Goal: Communication & Community: Connect with others

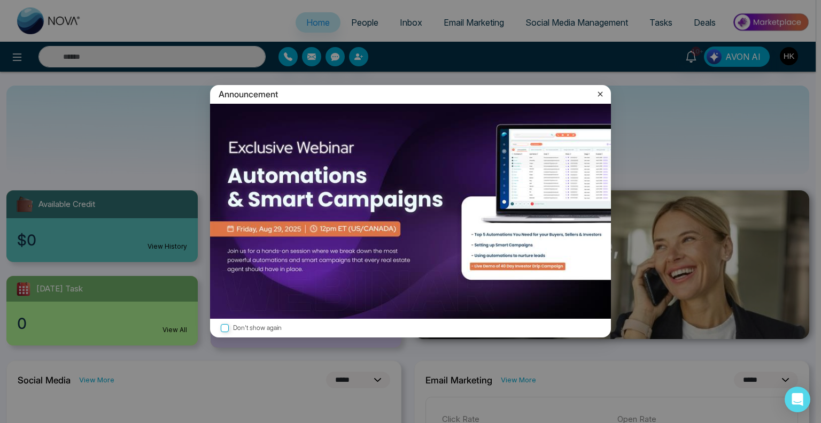
select select "*"
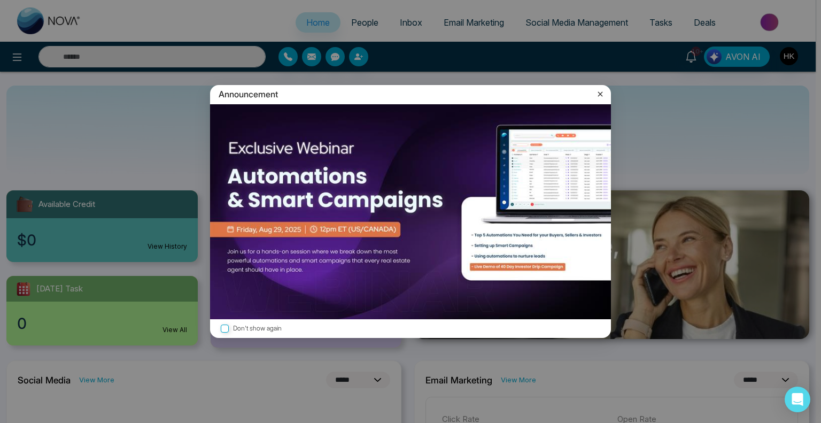
click at [601, 93] on icon at bounding box center [600, 94] width 5 height 5
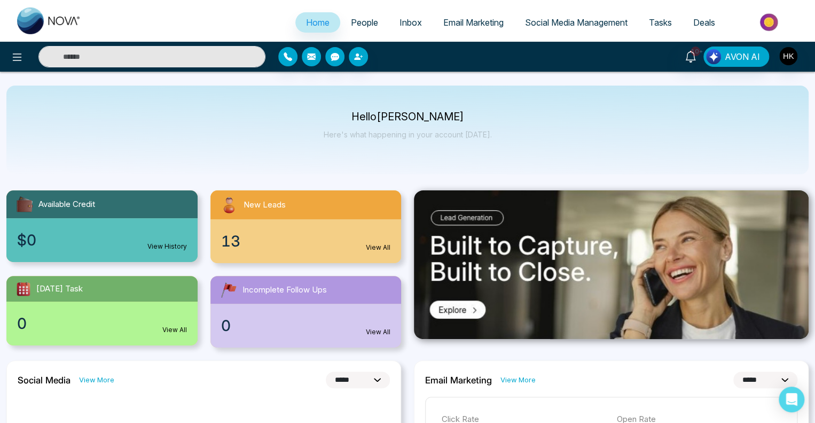
click at [351, 24] on span "People" at bounding box center [364, 22] width 27 height 11
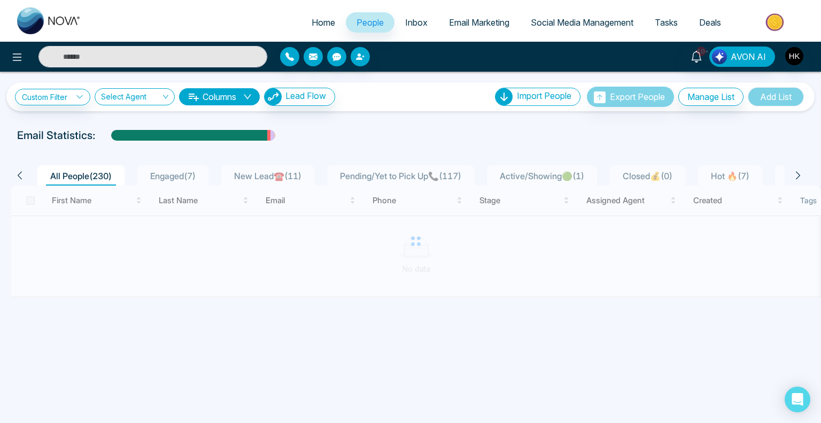
click at [269, 173] on span "New Lead☎️ ( 11 )" at bounding box center [268, 175] width 76 height 11
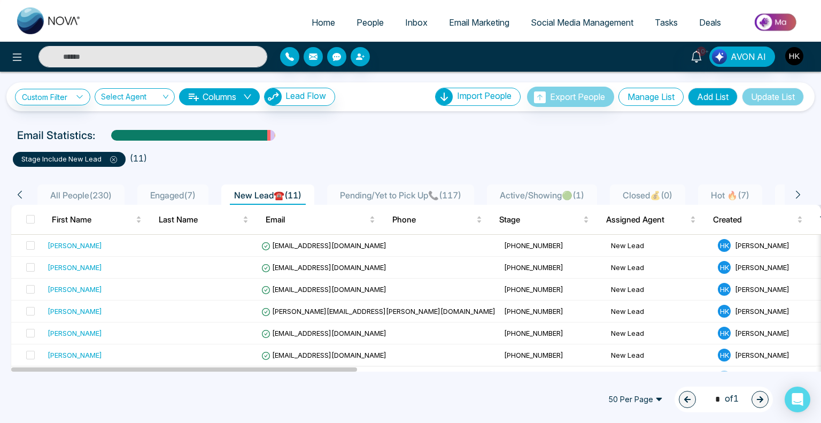
click at [656, 97] on button "Manage List" at bounding box center [650, 97] width 65 height 18
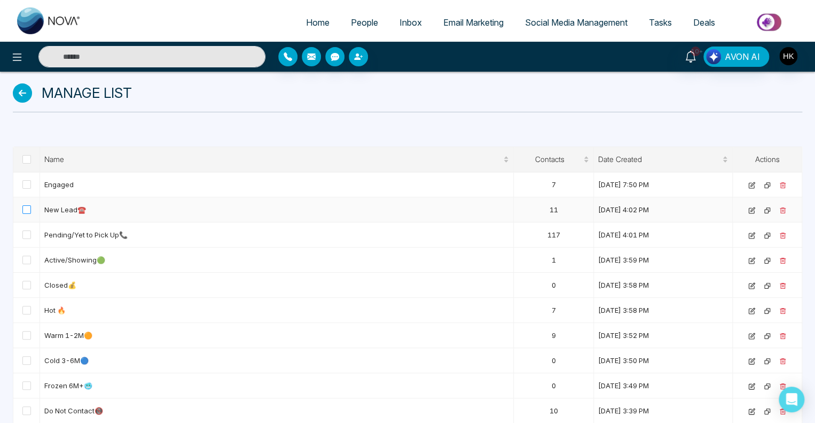
click at [27, 207] on span at bounding box center [26, 209] width 9 height 9
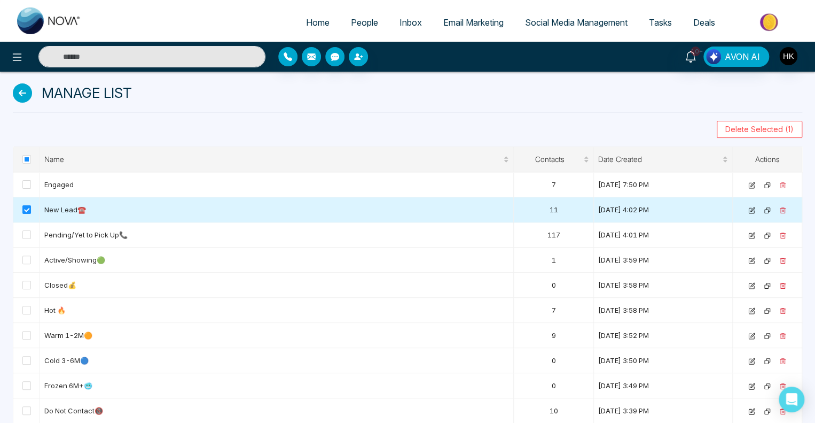
click at [750, 208] on icon at bounding box center [751, 210] width 7 height 7
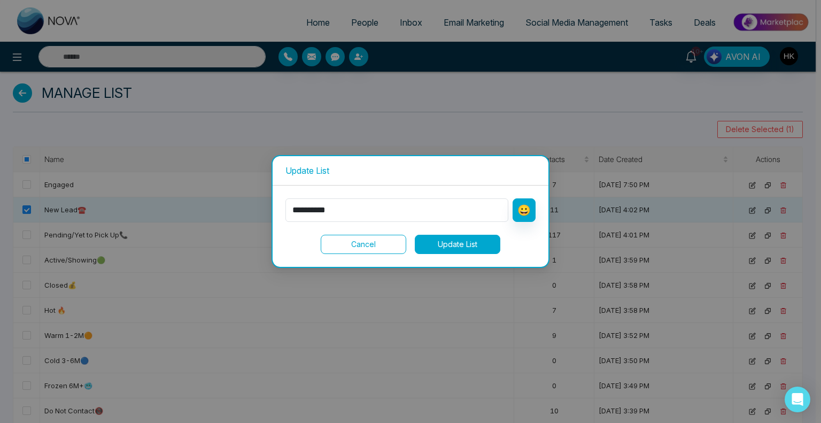
click at [377, 246] on button "Cancel" at bounding box center [363, 244] width 85 height 19
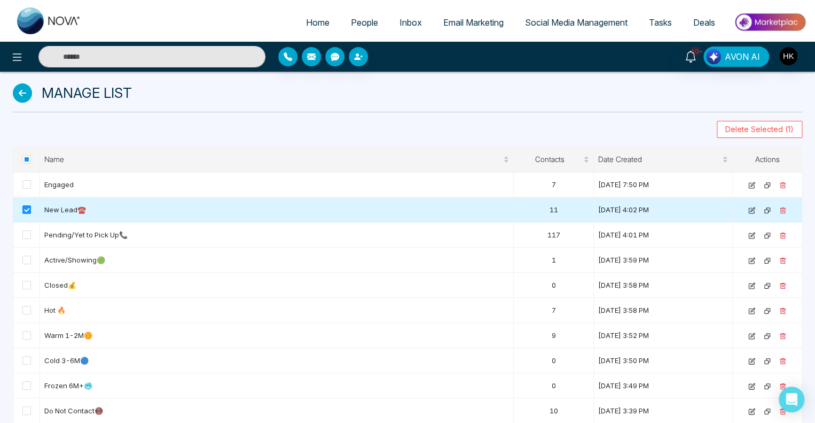
click at [66, 212] on td "New Lead☎️" at bounding box center [277, 209] width 474 height 25
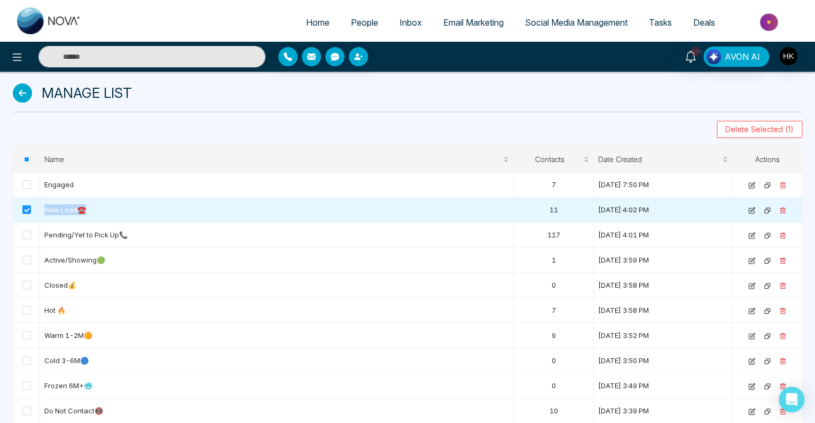
click at [351, 24] on span "People" at bounding box center [364, 22] width 27 height 11
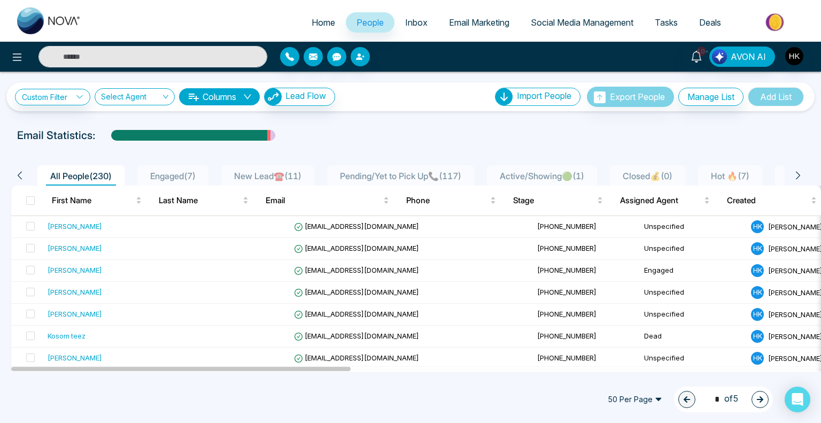
click at [173, 173] on span "Engaged ( 7 )" at bounding box center [173, 175] width 54 height 11
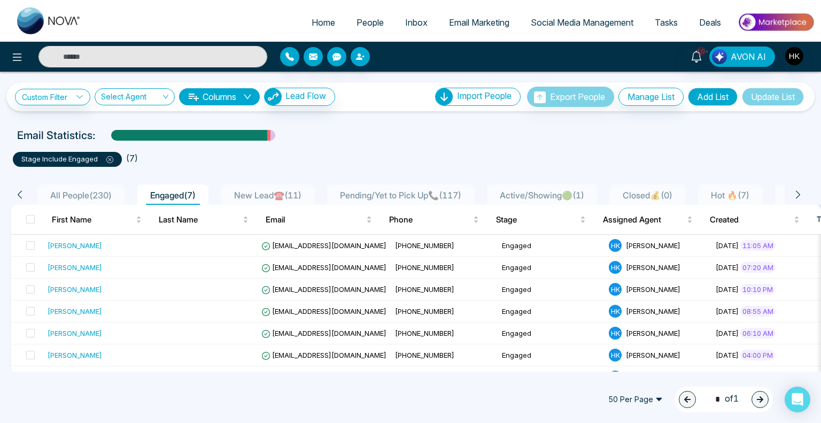
click at [101, 193] on span "All People ( 230 )" at bounding box center [81, 195] width 70 height 11
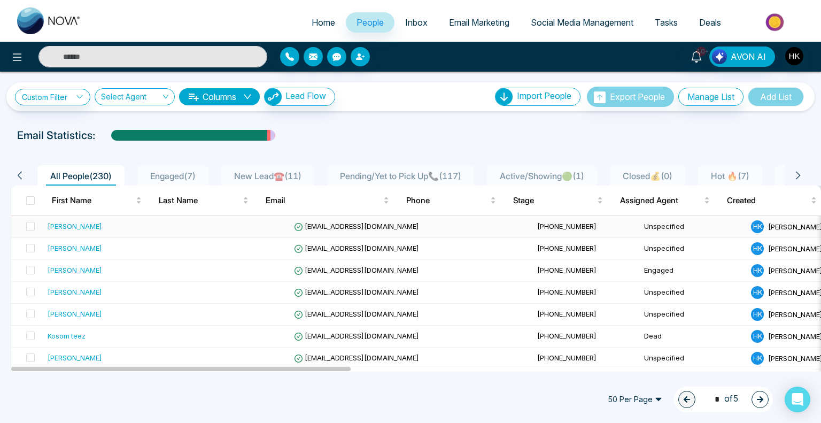
click at [118, 224] on div "[PERSON_NAME]" at bounding box center [113, 226] width 131 height 11
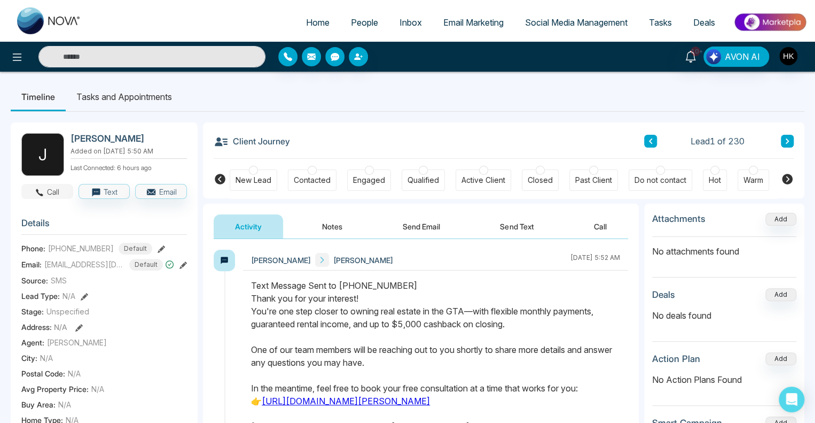
click at [51, 192] on button "Call" at bounding box center [47, 191] width 52 height 15
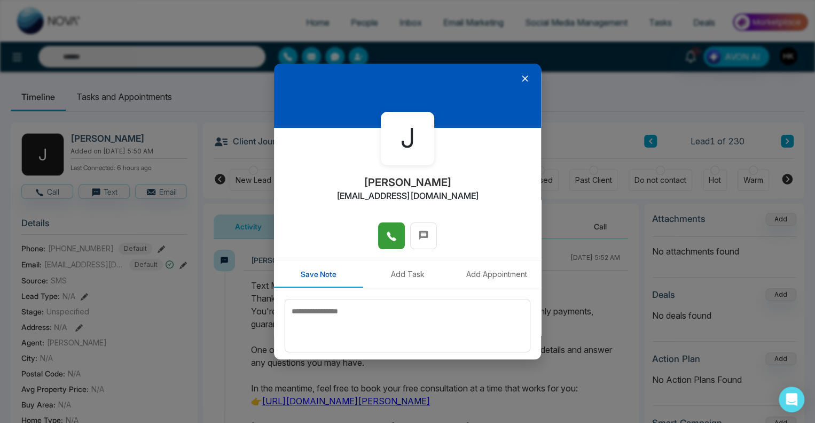
click at [387, 237] on icon at bounding box center [391, 236] width 9 height 9
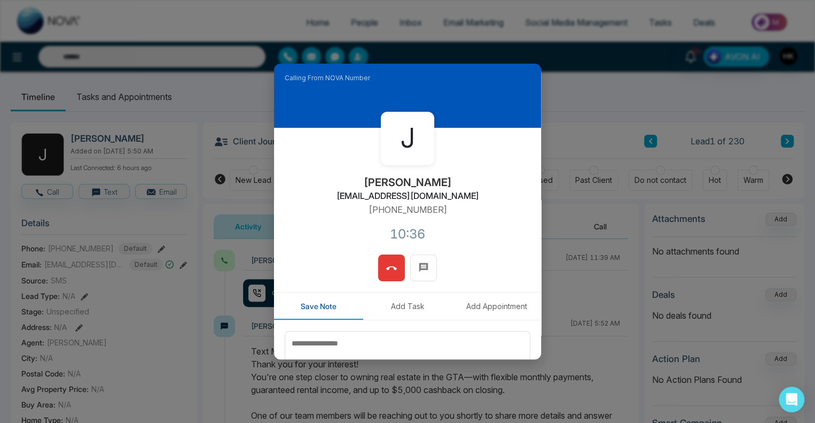
click at [389, 267] on icon at bounding box center [391, 268] width 11 height 4
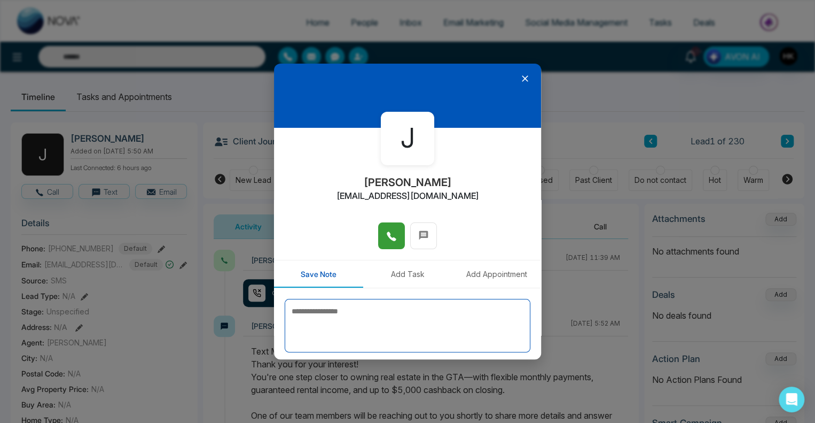
click at [345, 311] on textarea at bounding box center [408, 325] width 246 height 53
click at [389, 320] on textarea at bounding box center [408, 325] width 246 height 53
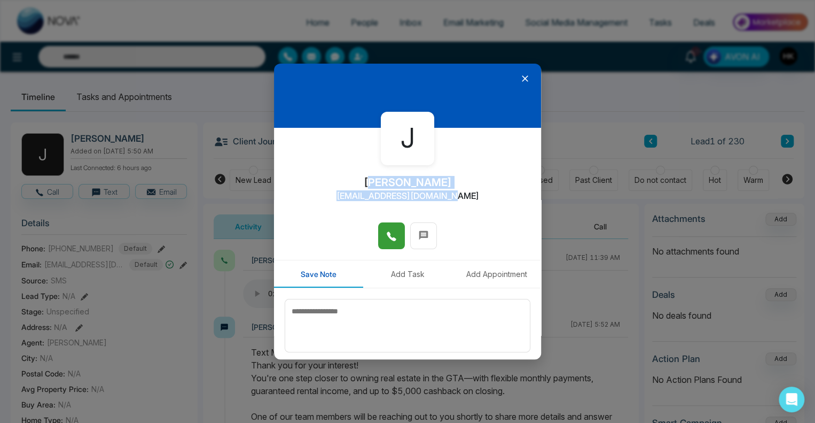
drag, startPoint x: 374, startPoint y: 182, endPoint x: 496, endPoint y: 181, distance: 121.8
click at [496, 181] on div "J [PERSON_NAME] [EMAIL_ADDRESS][DOMAIN_NAME]" at bounding box center [407, 175] width 267 height 95
click at [474, 204] on div "J [PERSON_NAME] [EMAIL_ADDRESS][DOMAIN_NAME]" at bounding box center [407, 175] width 267 height 95
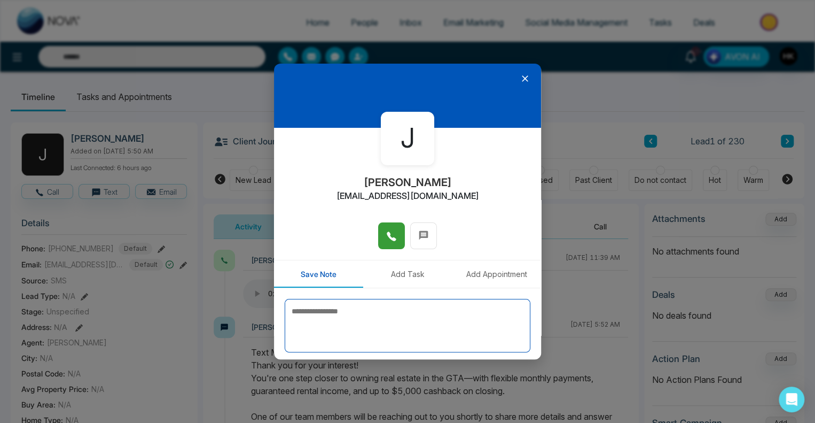
click at [346, 334] on textarea at bounding box center [408, 325] width 246 height 53
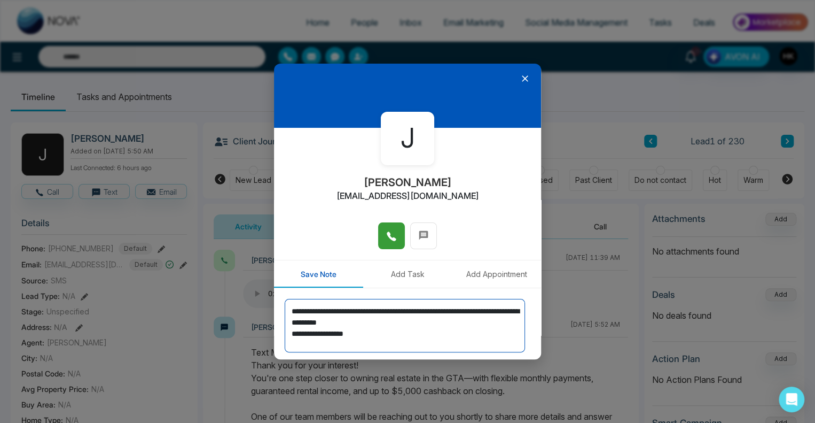
drag, startPoint x: 392, startPoint y: 341, endPoint x: 232, endPoint y: 315, distance: 161.4
click at [232, 315] on div "**********" at bounding box center [407, 211] width 815 height 423
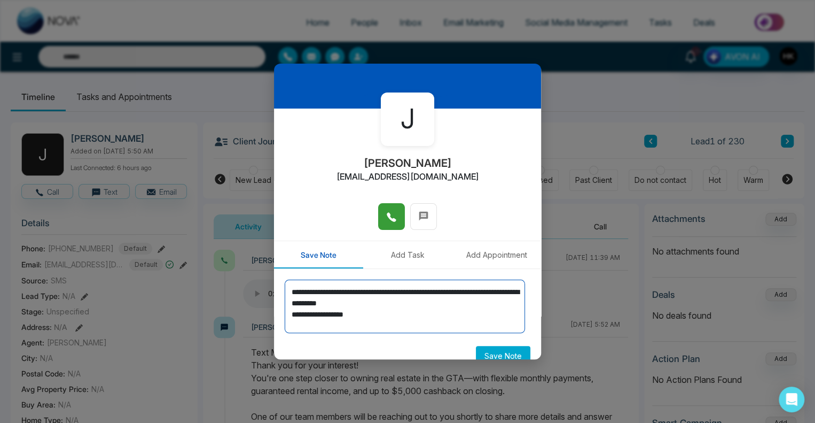
scroll to position [35, 0]
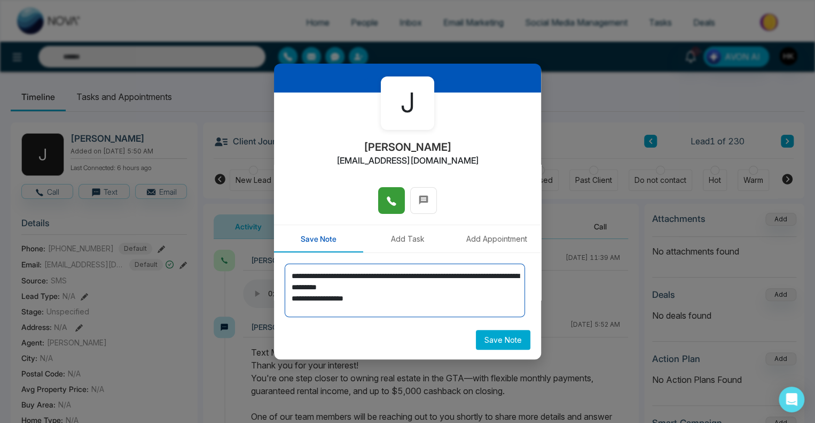
type textarea "**********"
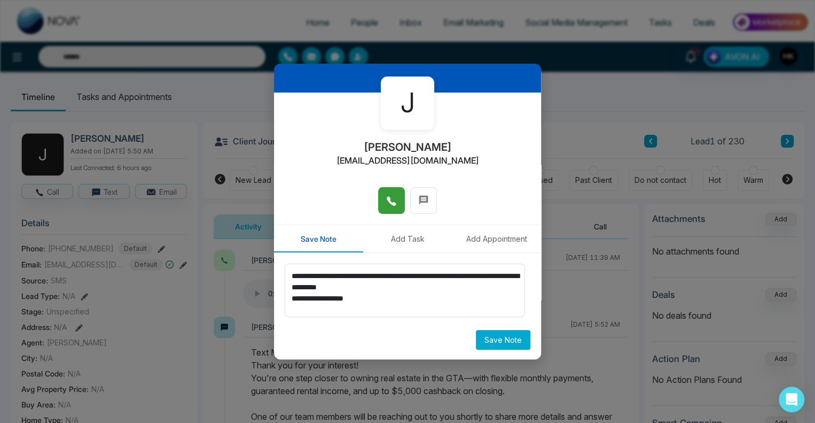
click at [484, 341] on button "Save Note" at bounding box center [503, 340] width 54 height 20
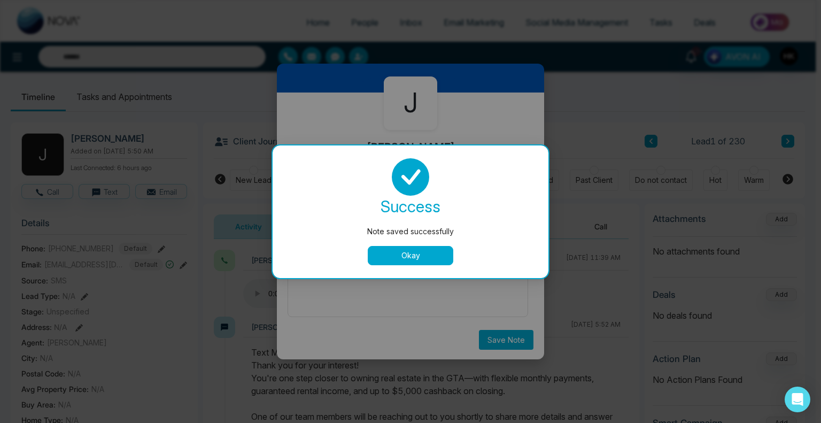
click at [413, 253] on button "Okay" at bounding box center [410, 255] width 85 height 19
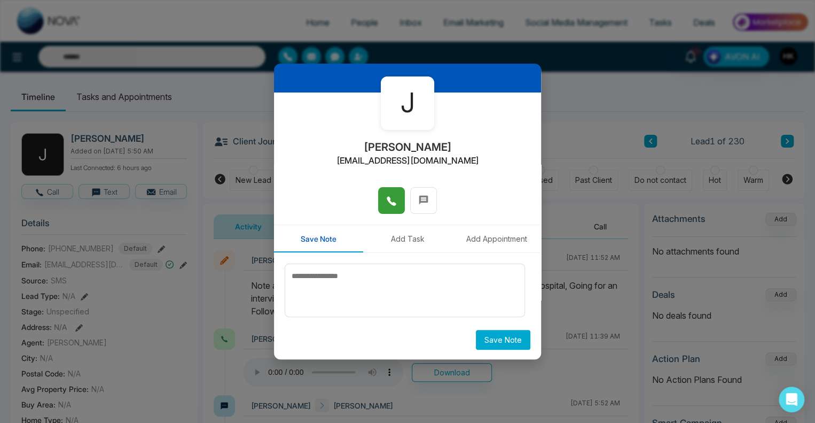
scroll to position [0, 0]
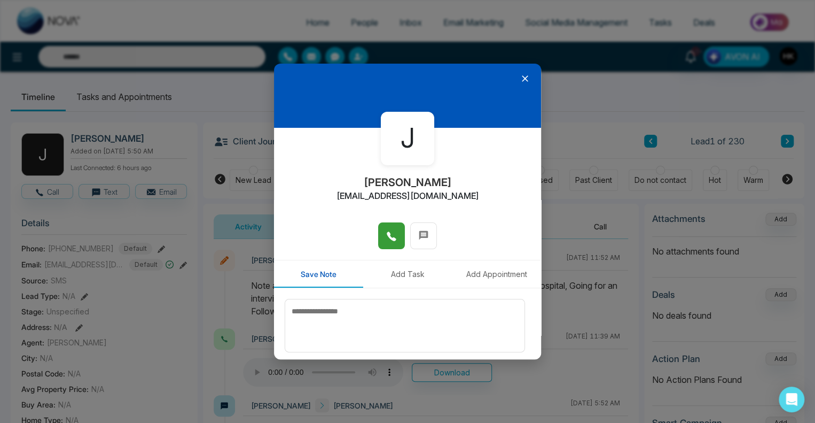
click at [520, 77] on icon at bounding box center [525, 78] width 11 height 11
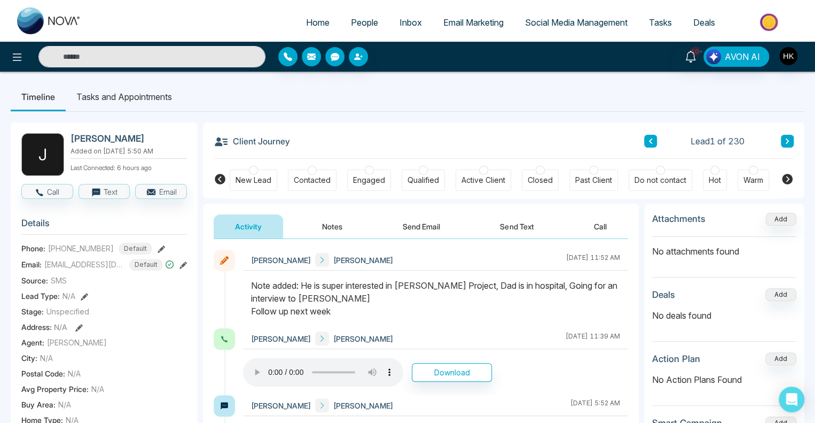
click at [365, 171] on div at bounding box center [369, 170] width 9 height 9
click at [78, 264] on span "[EMAIL_ADDRESS][DOMAIN_NAME]" at bounding box center [84, 264] width 80 height 11
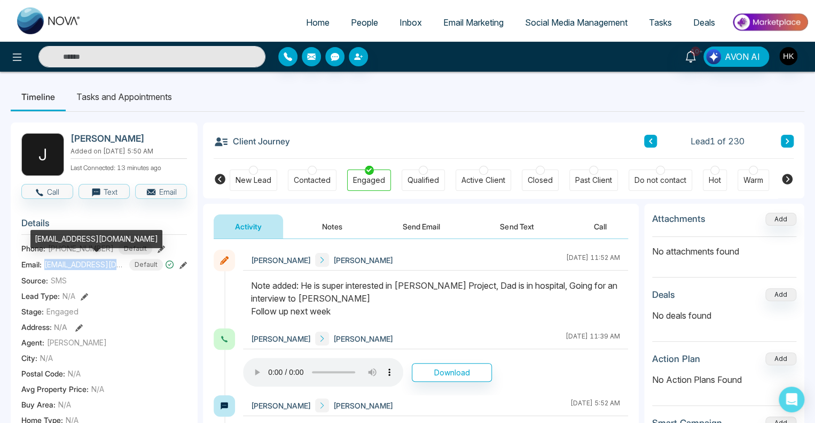
click at [78, 264] on span "[EMAIL_ADDRESS][DOMAIN_NAME]" at bounding box center [84, 264] width 80 height 11
click at [527, 227] on button "Send Text" at bounding box center [517, 226] width 76 height 24
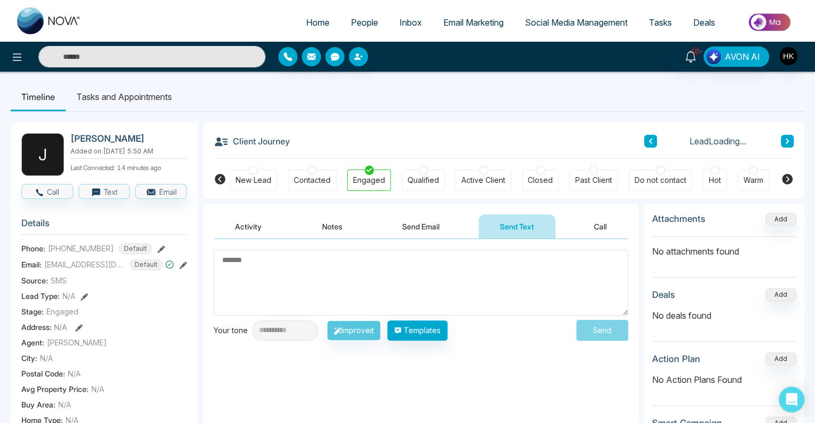
drag, startPoint x: 270, startPoint y: 269, endPoint x: 269, endPoint y: 275, distance: 6.4
click at [270, 275] on textarea at bounding box center [421, 282] width 415 height 66
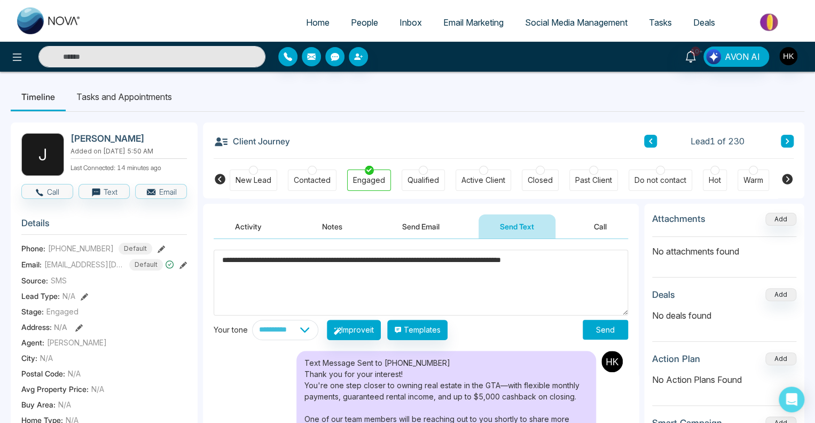
type textarea "**********"
click at [610, 328] on button "Send" at bounding box center [605, 329] width 45 height 20
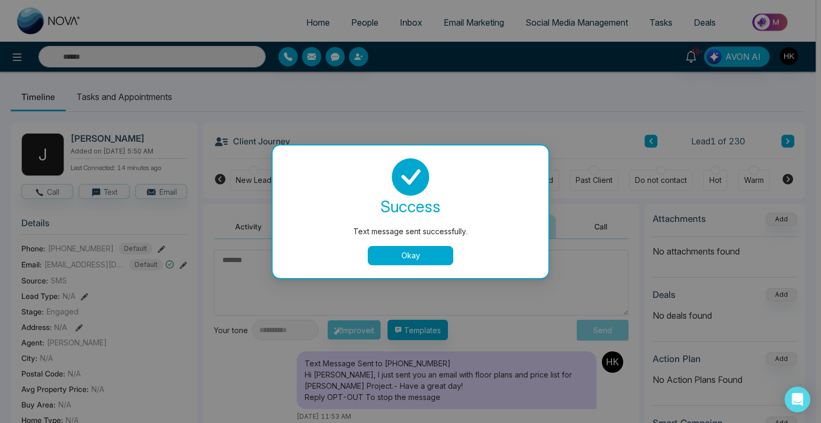
click at [415, 260] on button "Okay" at bounding box center [410, 255] width 85 height 19
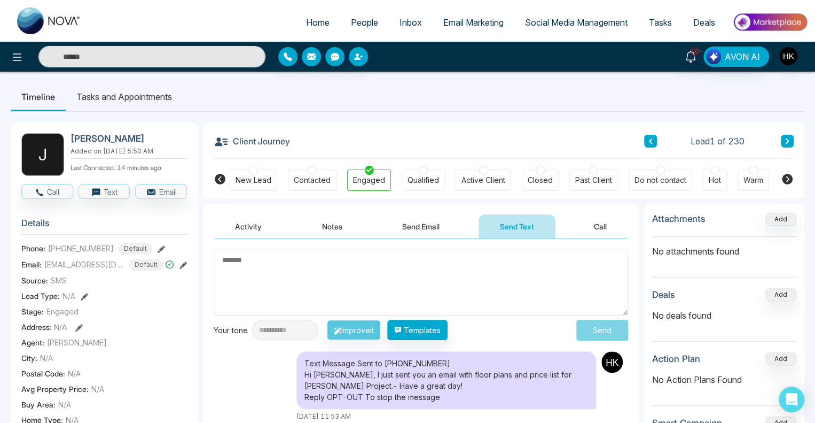
click at [786, 141] on icon at bounding box center [787, 141] width 5 height 6
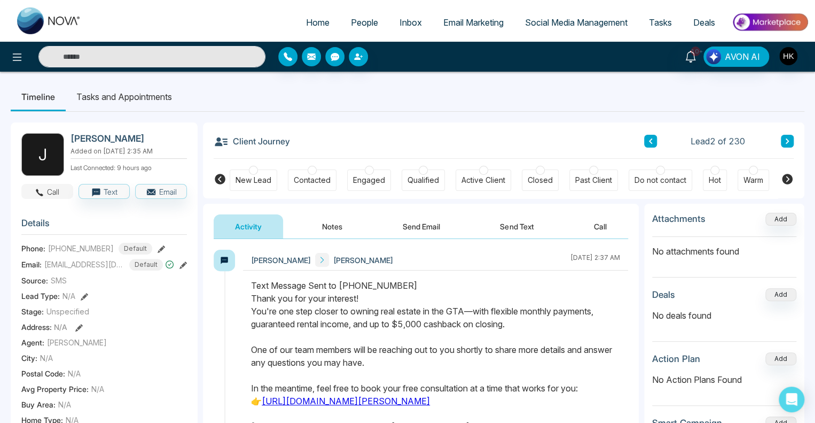
click at [58, 190] on button "Call" at bounding box center [47, 191] width 52 height 15
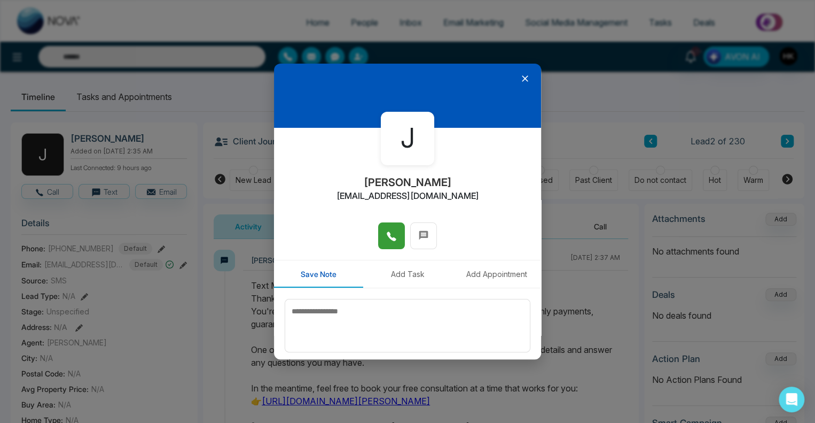
click at [389, 233] on icon at bounding box center [391, 236] width 11 height 11
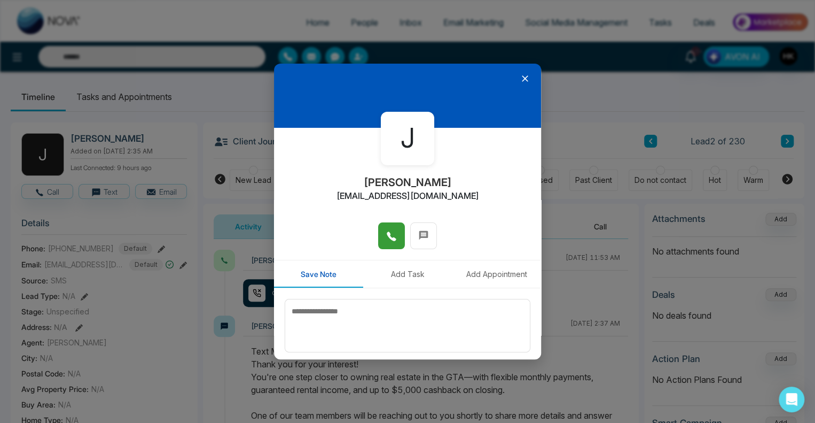
click at [398, 222] on div "[PERSON_NAME] [EMAIL_ADDRESS][DOMAIN_NAME]" at bounding box center [407, 175] width 267 height 95
click at [387, 232] on icon at bounding box center [391, 236] width 11 height 11
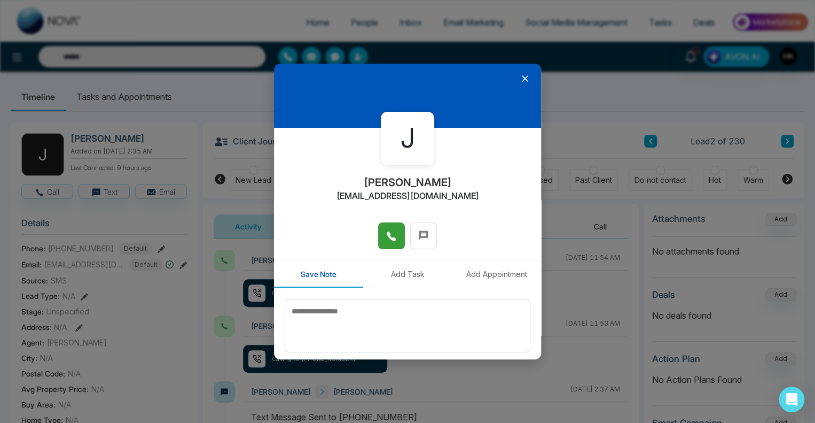
click at [522, 79] on icon at bounding box center [525, 78] width 11 height 11
